Goal: Find specific page/section: Find specific page/section

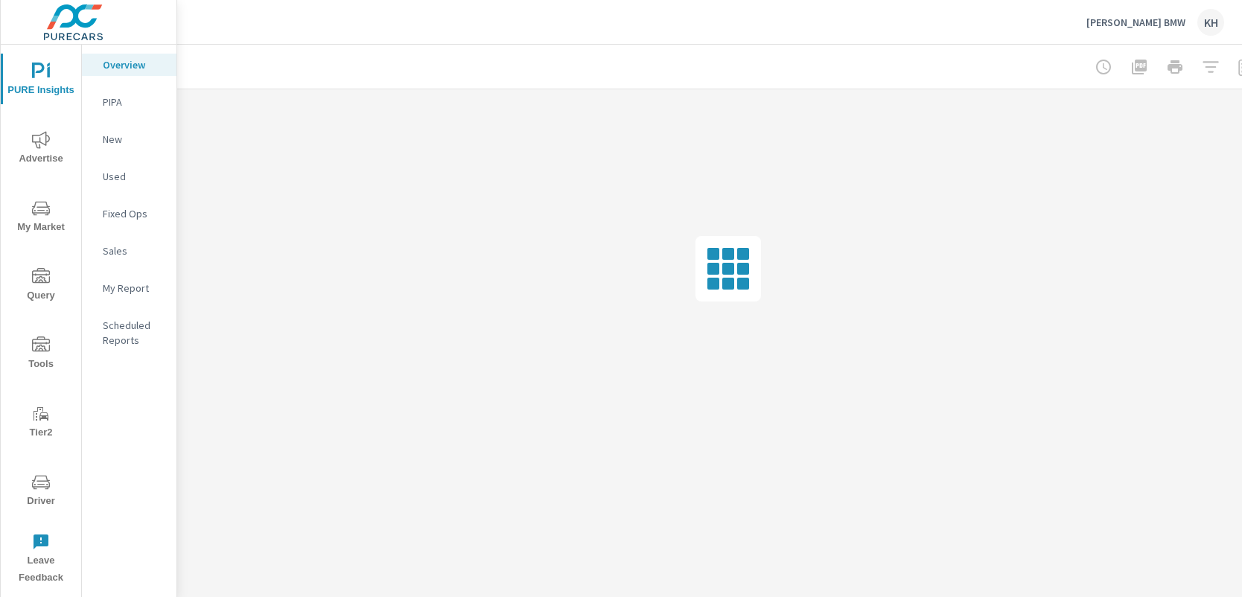
click at [42, 493] on span "Driver" at bounding box center [40, 491] width 71 height 36
click at [42, 483] on icon "nav menu" at bounding box center [41, 482] width 18 height 18
click at [51, 491] on span "Driver" at bounding box center [40, 491] width 71 height 36
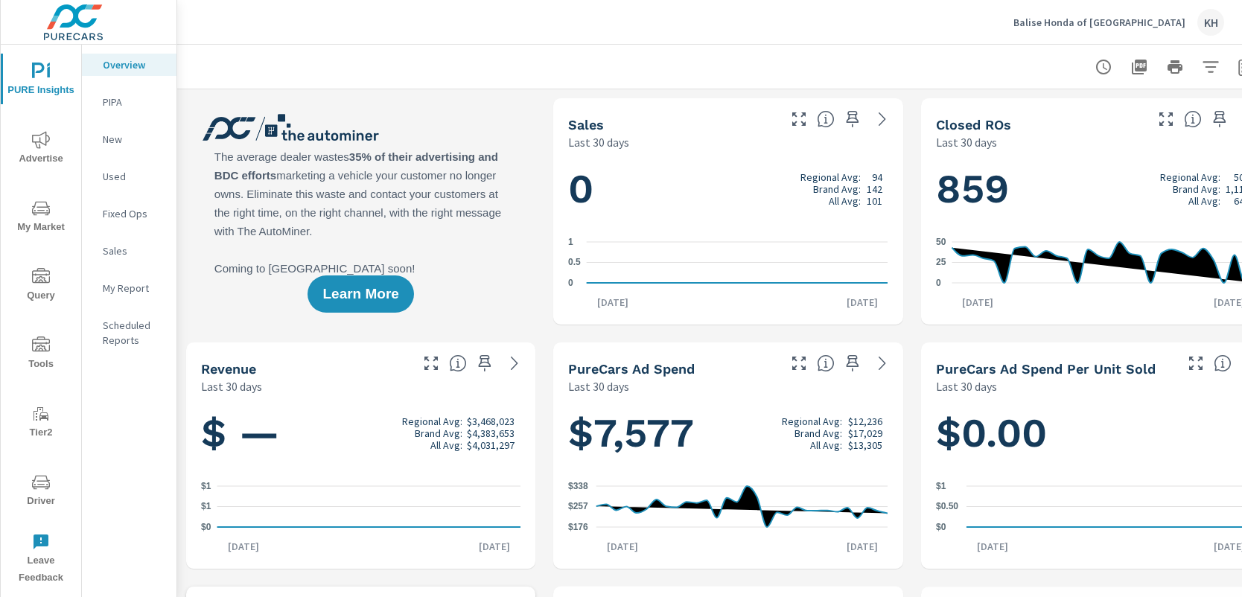
scroll to position [1, 0]
click at [42, 483] on icon "nav menu" at bounding box center [41, 482] width 18 height 18
